Goal: Transaction & Acquisition: Register for event/course

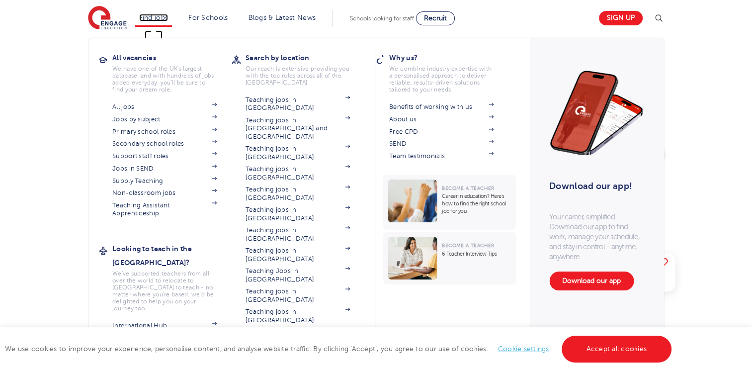
click at [149, 20] on link "Find jobs" at bounding box center [153, 17] width 29 height 7
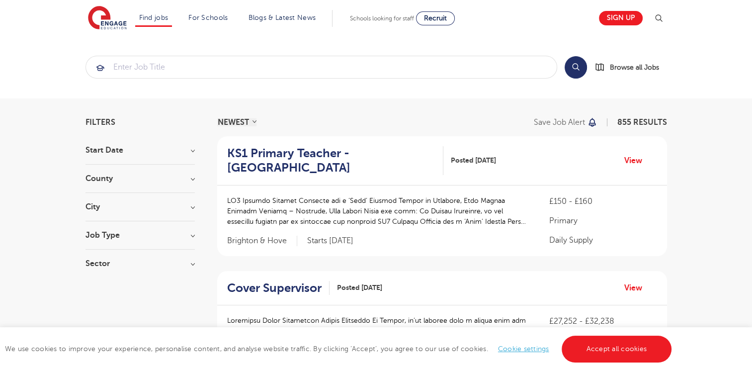
click at [137, 261] on h3 "Sector" at bounding box center [140, 264] width 109 height 8
click at [100, 317] on label "Primary 106" at bounding box center [124, 315] width 49 height 13
click at [100, 317] on input "Primary 106" at bounding box center [103, 314] width 6 height 6
click at [105, 206] on h3 "City" at bounding box center [140, 207] width 109 height 8
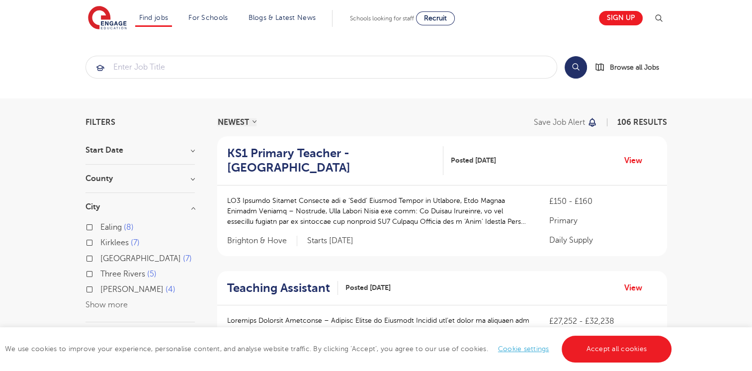
click at [131, 309] on div "Ealing 8 Kirklees 7 Leeds 7 Three Rivers 5 Brent 4 Show more" at bounding box center [140, 266] width 109 height 91
click at [118, 306] on button "Show more" at bounding box center [107, 304] width 42 height 9
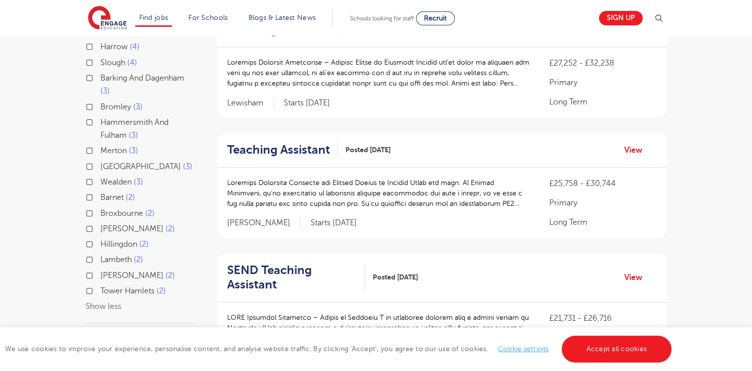
scroll to position [259, 0]
click at [100, 271] on label "Sutton 2" at bounding box center [137, 274] width 75 height 13
click at [100, 271] on input "Sutton 2" at bounding box center [103, 273] width 6 height 6
checkbox input "true"
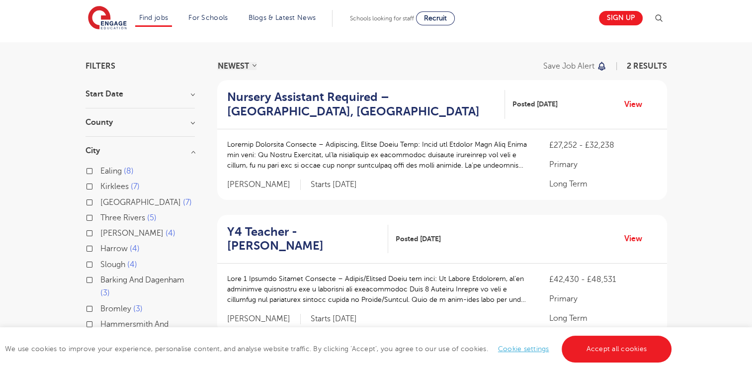
scroll to position [32, 0]
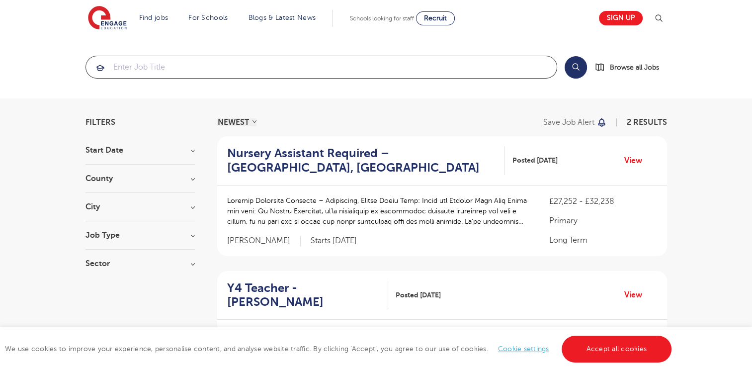
click at [135, 63] on input "search" at bounding box center [321, 67] width 471 height 22
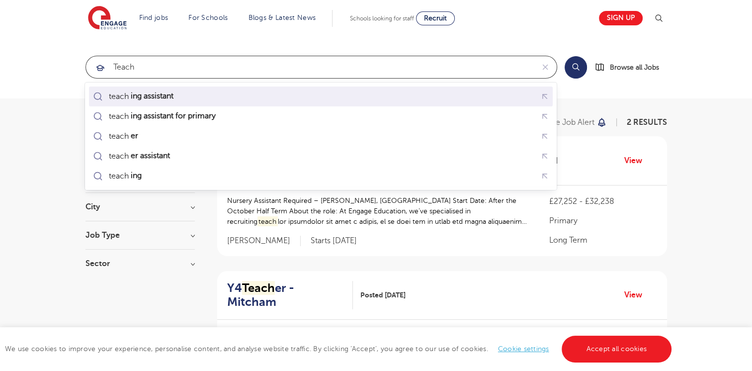
click at [153, 101] on div "teach ing assistant" at bounding box center [134, 96] width 87 height 14
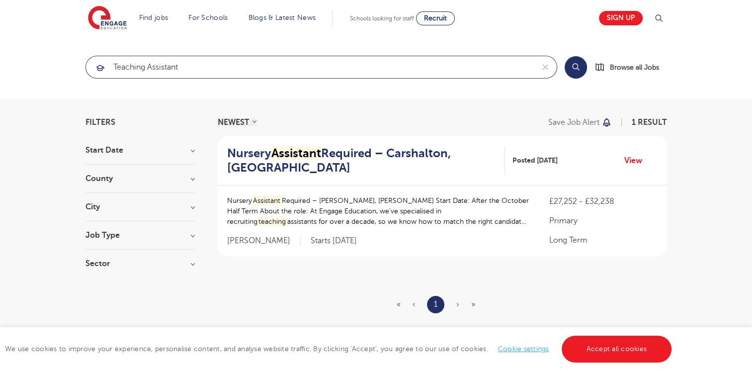
type input "teaching assistant"
click at [574, 72] on button "Search" at bounding box center [576, 67] width 22 height 22
click at [112, 21] on img at bounding box center [107, 18] width 39 height 25
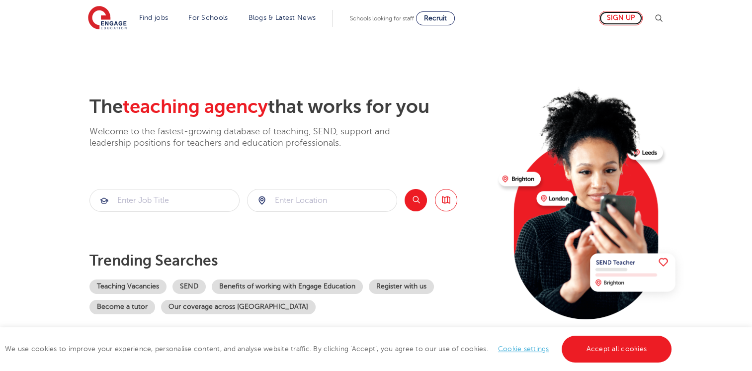
click at [628, 18] on link "Sign up" at bounding box center [621, 18] width 44 height 14
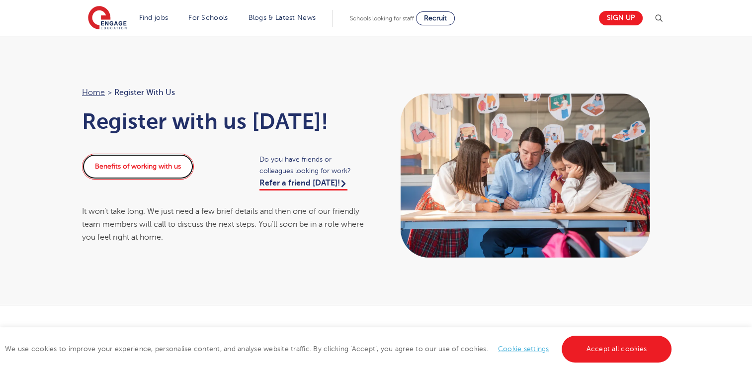
click at [173, 173] on link "Benefits of working with us" at bounding box center [138, 167] width 112 height 26
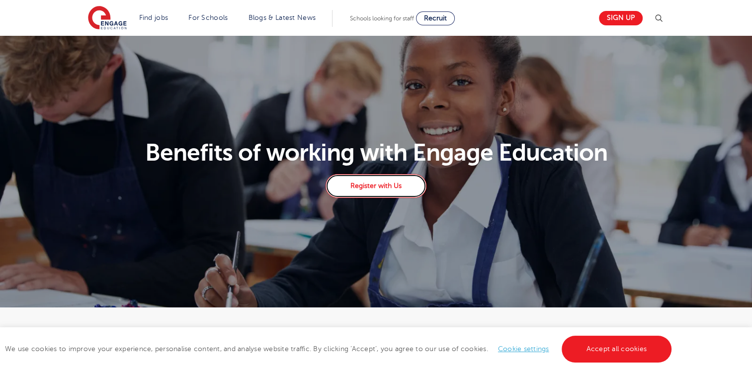
click at [368, 194] on link "Register with Us" at bounding box center [376, 186] width 100 height 24
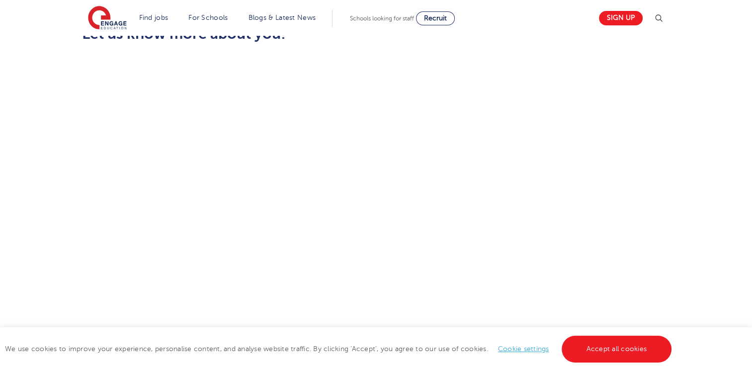
scroll to position [313, 0]
drag, startPoint x: 752, startPoint y: 160, endPoint x: 754, endPoint y: 180, distance: 21.0
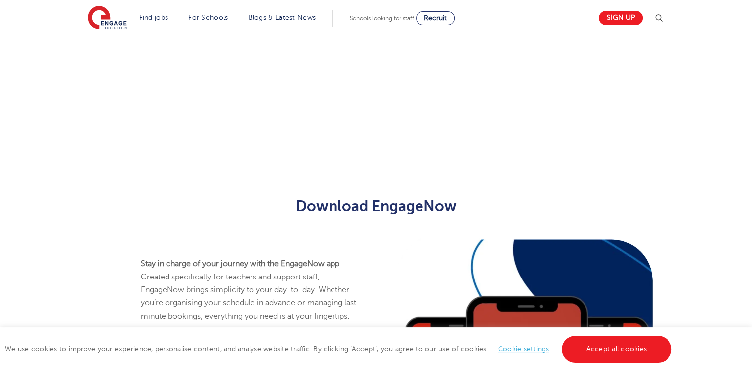
scroll to position [235, 0]
